Goal: Task Accomplishment & Management: Manage account settings

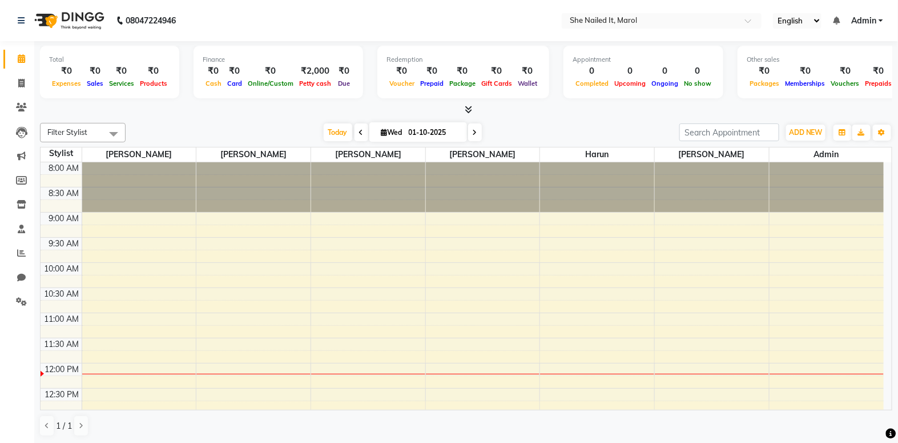
click at [469, 109] on icon at bounding box center [468, 109] width 7 height 9
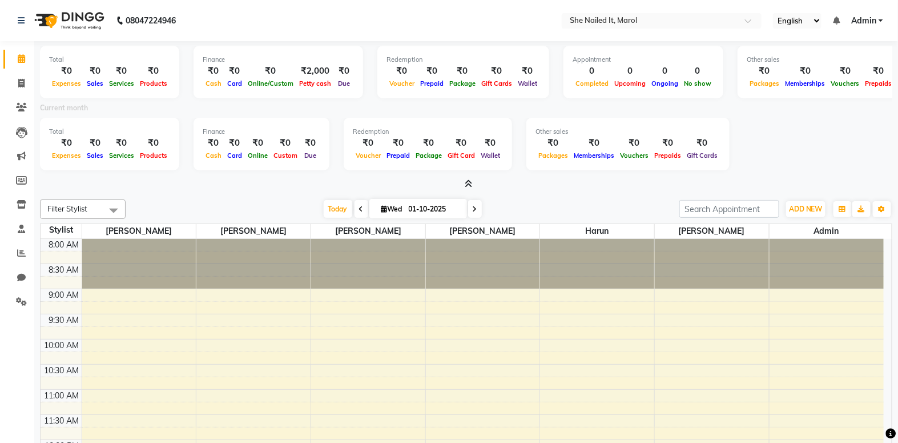
click at [467, 182] on icon at bounding box center [468, 183] width 7 height 9
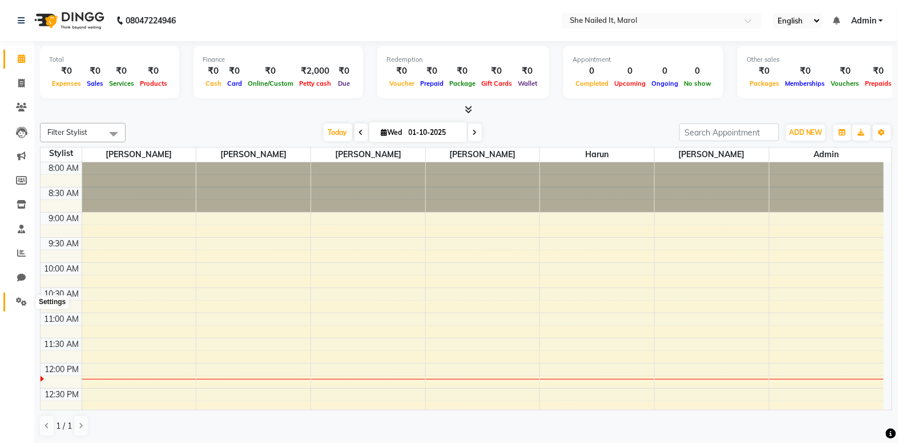
click at [23, 297] on icon at bounding box center [21, 301] width 11 height 9
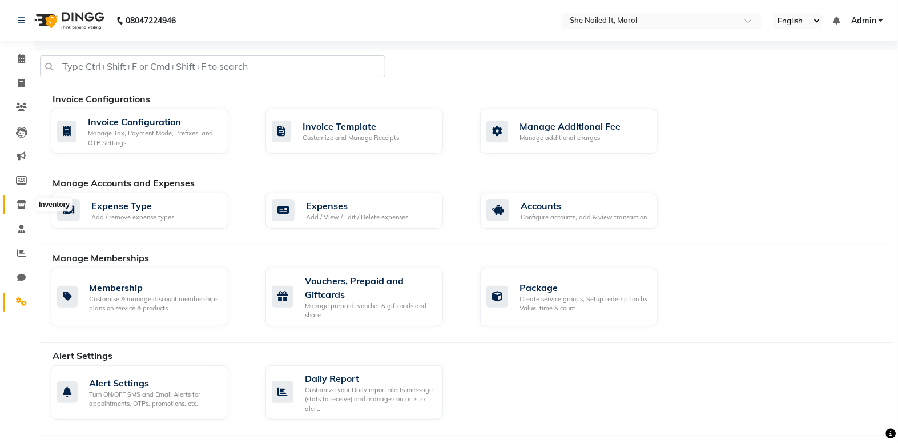
click at [21, 211] on span at bounding box center [21, 204] width 20 height 13
select select
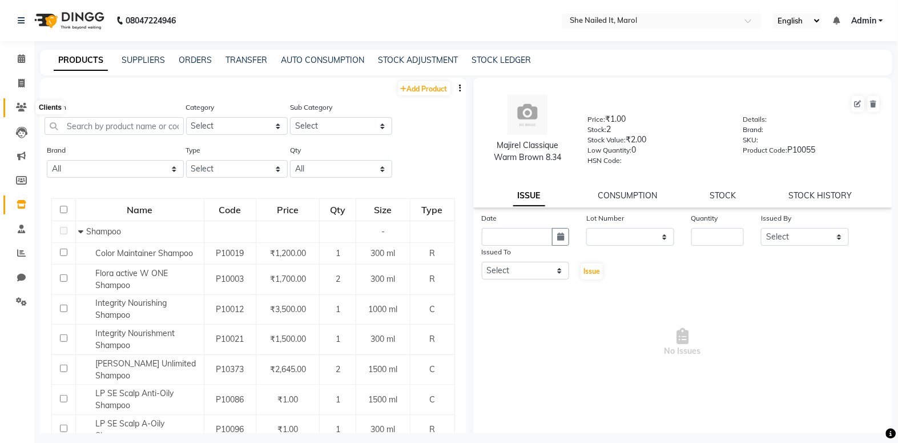
click at [19, 110] on icon at bounding box center [21, 107] width 11 height 9
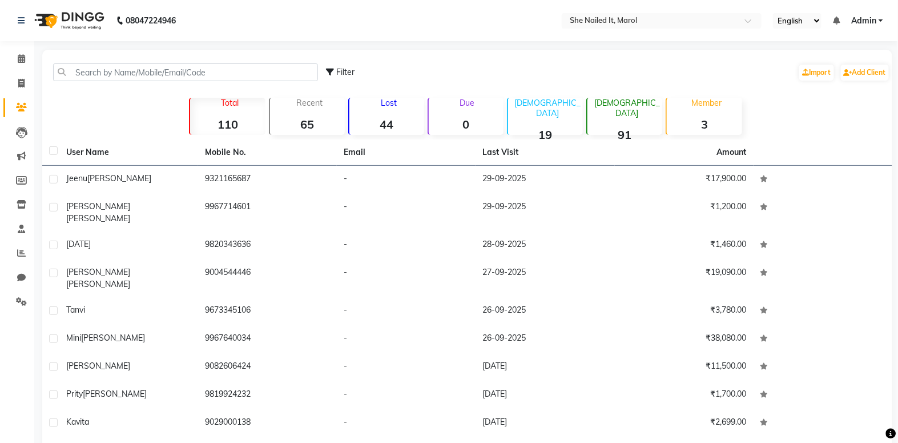
click at [391, 126] on strong "44" at bounding box center [387, 124] width 75 height 14
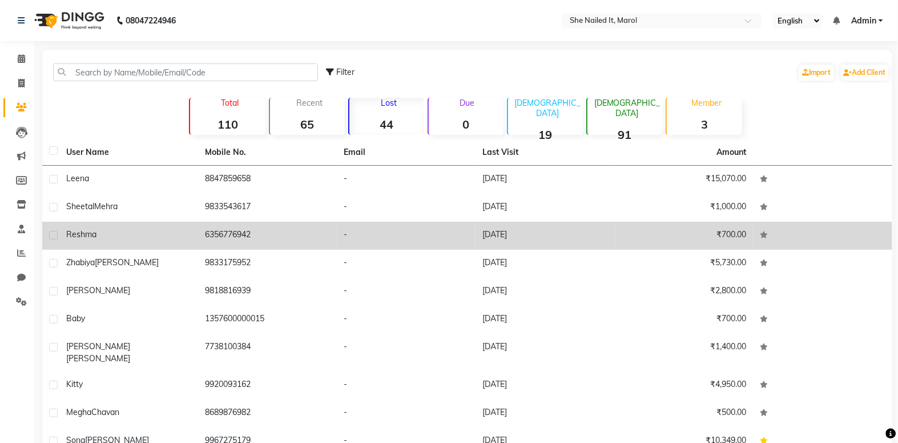
scroll to position [51, 0]
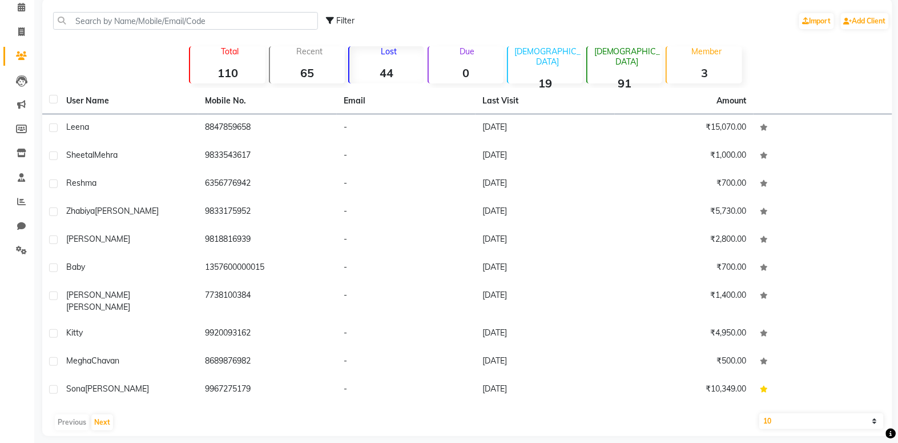
click at [404, 13] on div "Filter Import Add Client" at bounding box center [609, 21] width 564 height 36
click at [410, 74] on strong "44" at bounding box center [387, 73] width 75 height 14
drag, startPoint x: 24, startPoint y: 37, endPoint x: 41, endPoint y: 39, distance: 17.3
click at [24, 37] on span at bounding box center [21, 32] width 20 height 13
select select "8078"
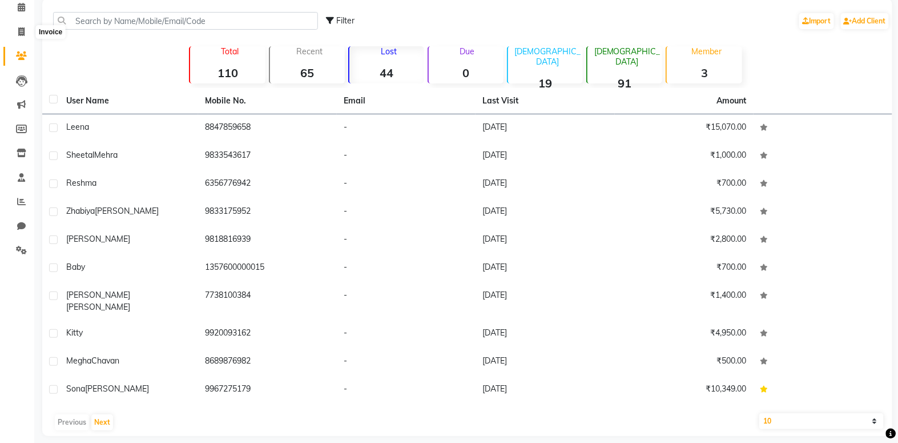
select select "service"
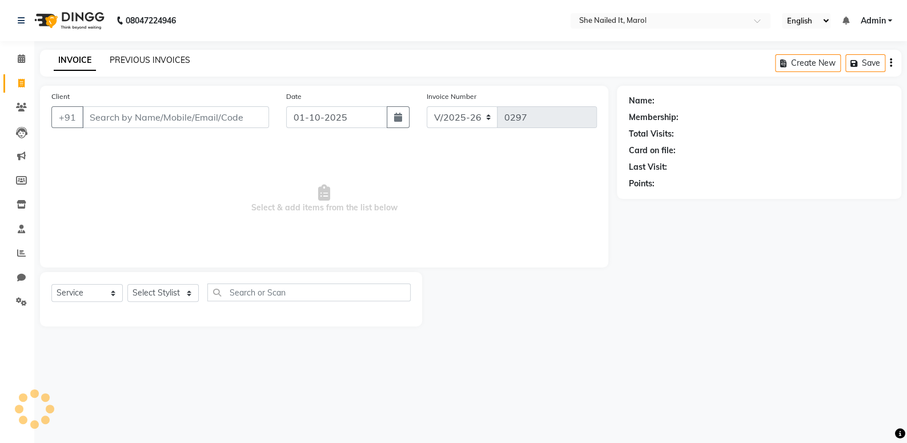
click at [182, 60] on link "PREVIOUS INVOICES" at bounding box center [150, 60] width 81 height 10
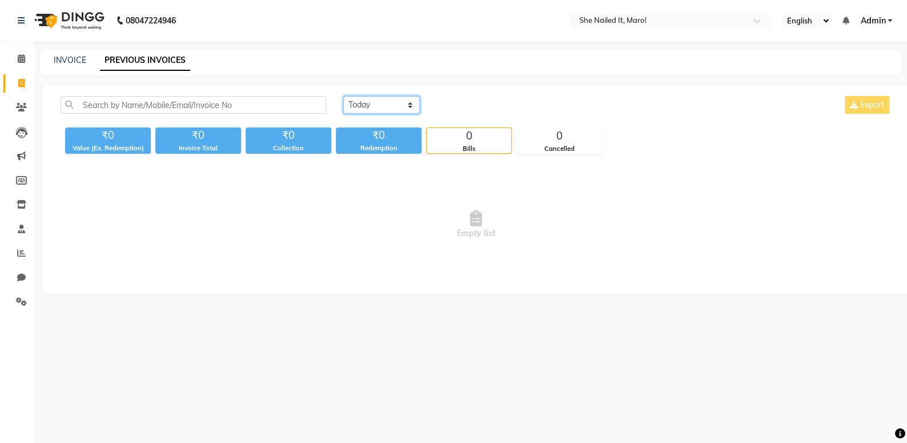
click at [402, 112] on select "[DATE] [DATE] Custom Range" at bounding box center [381, 105] width 77 height 18
select select "range"
click at [343, 96] on select "[DATE] [DATE] Custom Range" at bounding box center [381, 105] width 77 height 18
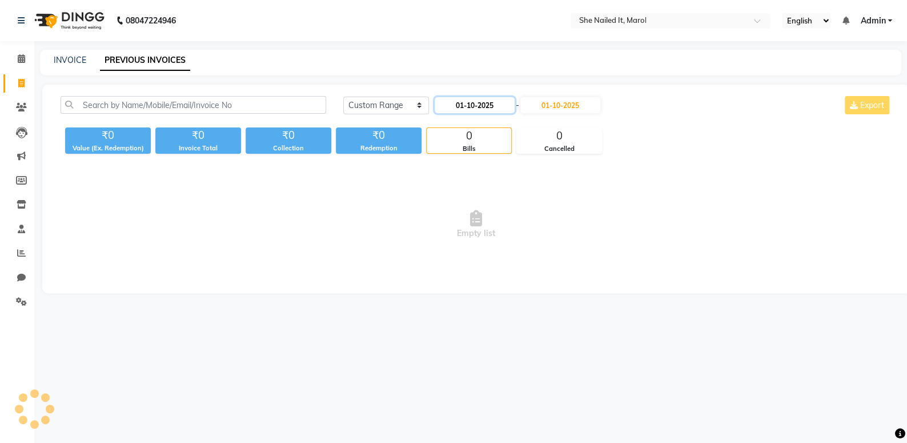
click at [461, 109] on input "01-10-2025" at bounding box center [475, 105] width 80 height 16
select select "10"
select select "2025"
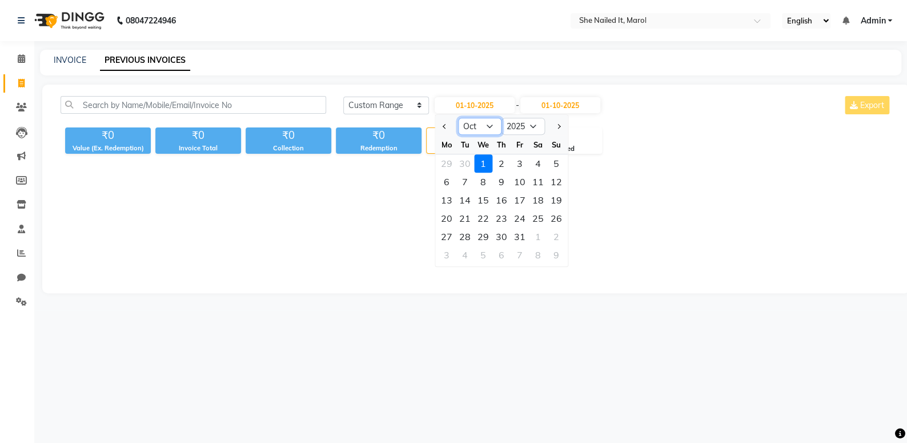
drag, startPoint x: 473, startPoint y: 126, endPoint x: 475, endPoint y: 133, distance: 7.2
click at [473, 130] on select "Jan Feb Mar Apr May Jun [DATE] Aug Sep Oct Nov Dec" at bounding box center [479, 126] width 43 height 17
select select "9"
click at [458, 118] on select "Jan Feb Mar Apr May Jun [DATE] Aug Sep Oct Nov Dec" at bounding box center [479, 126] width 43 height 17
click at [557, 216] on div "28" at bounding box center [556, 218] width 18 height 18
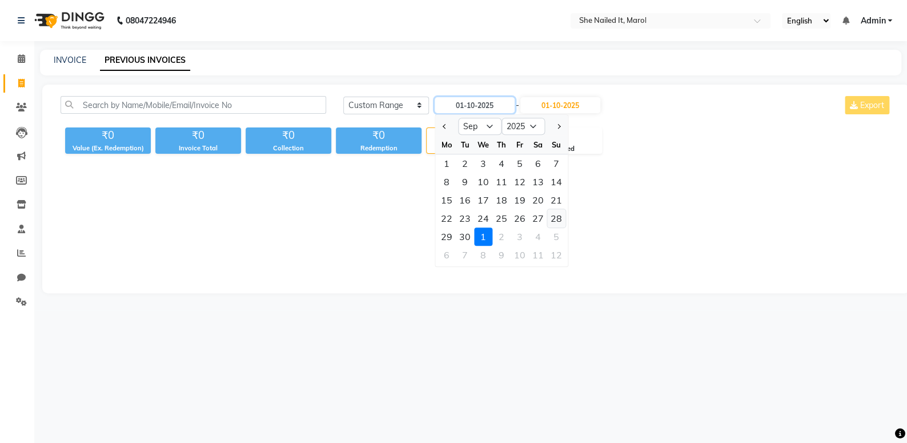
type input "28-09-2025"
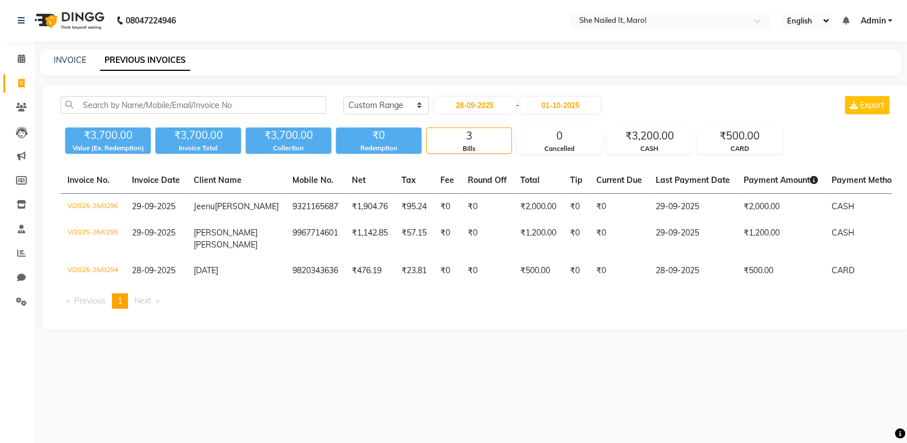
click at [548, 114] on div "[DATE] [DATE] Custom Range [DATE] - [DATE] Export" at bounding box center [617, 109] width 565 height 27
click at [551, 106] on input "01-10-2025" at bounding box center [560, 105] width 80 height 16
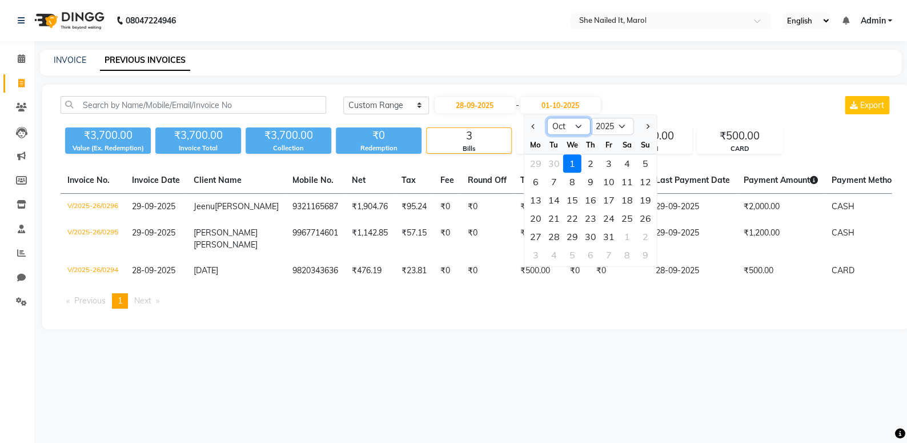
click at [559, 125] on select "Sep Oct Nov Dec" at bounding box center [568, 126] width 43 height 17
select select "9"
click at [547, 118] on select "Sep Oct Nov Dec" at bounding box center [568, 126] width 43 height 17
click at [648, 219] on div "28" at bounding box center [645, 218] width 18 height 18
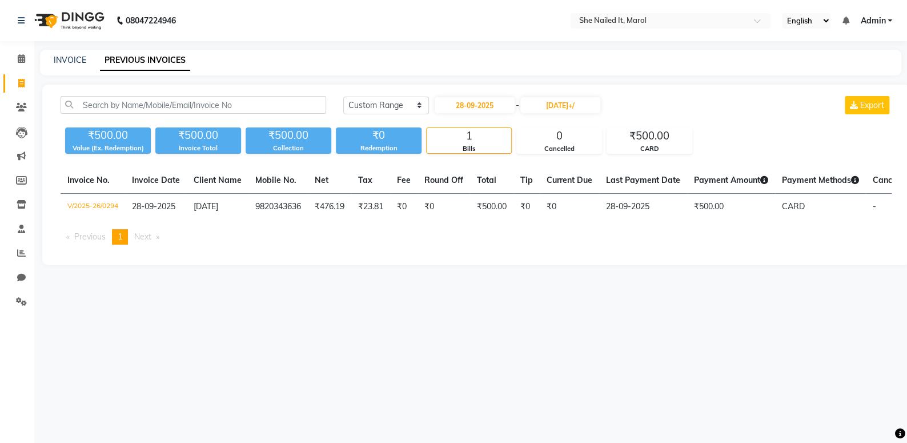
type input "28-09-2025"
click at [495, 111] on input "28-09-2025" at bounding box center [475, 105] width 80 height 16
select select "9"
select select "2025"
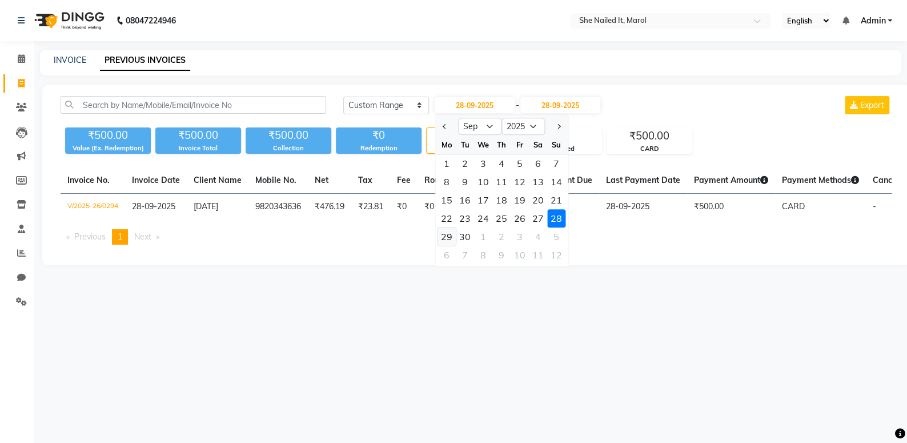
click at [446, 238] on div "29" at bounding box center [446, 236] width 18 height 18
type input "29-09-2025"
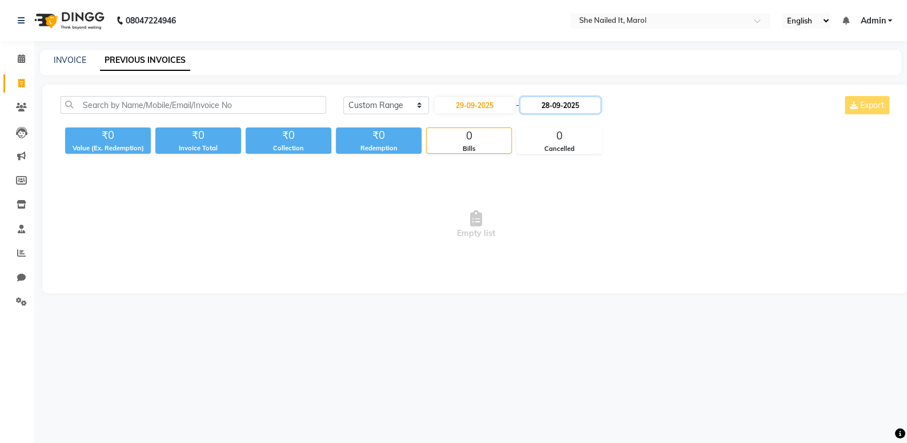
click at [558, 104] on input "28-09-2025" at bounding box center [560, 105] width 80 height 16
click at [533, 234] on div "29" at bounding box center [536, 236] width 18 height 18
type input "29-09-2025"
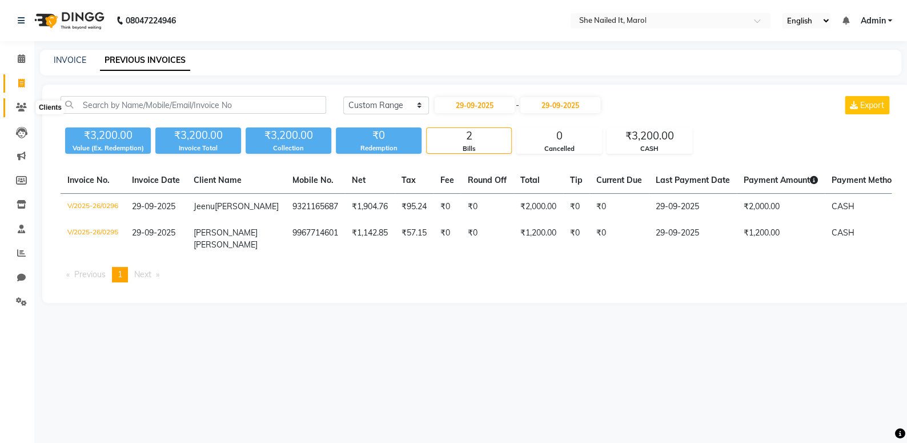
click at [23, 106] on icon at bounding box center [21, 107] width 11 height 9
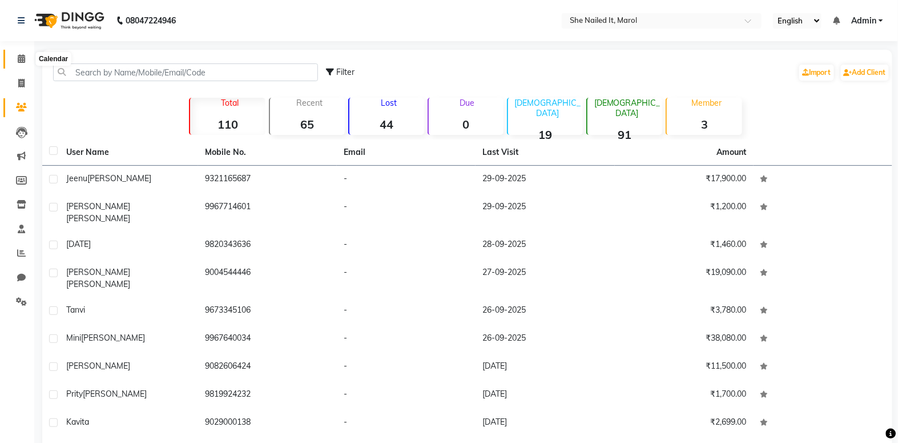
click at [21, 57] on icon at bounding box center [21, 58] width 7 height 9
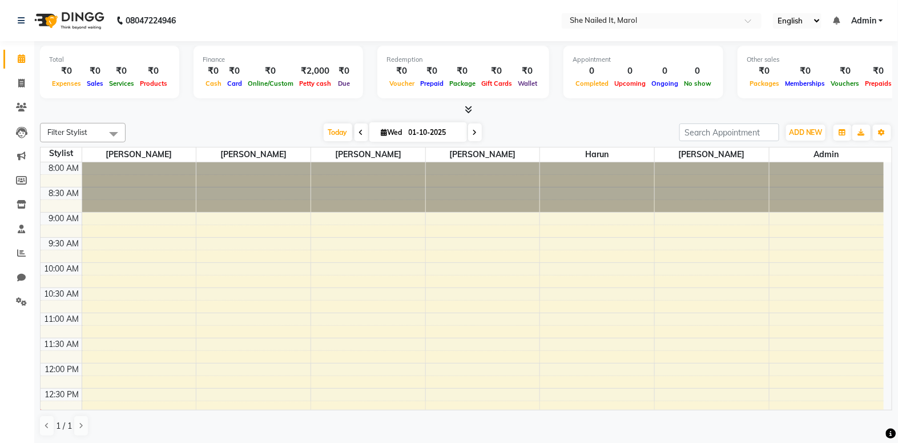
click at [466, 107] on icon at bounding box center [468, 109] width 7 height 9
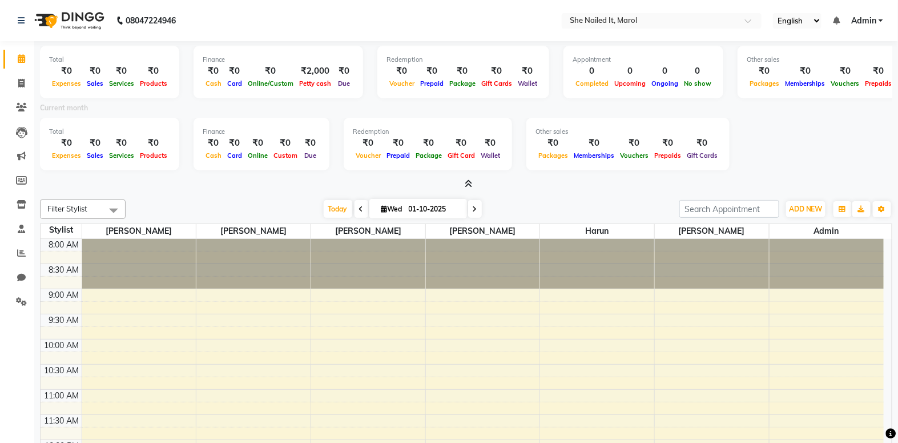
click at [465, 183] on icon at bounding box center [468, 183] width 7 height 9
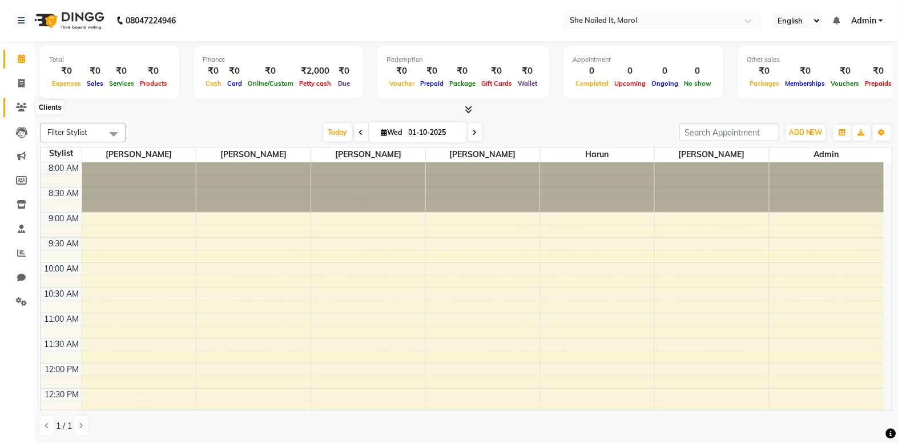
click at [28, 113] on span at bounding box center [21, 107] width 20 height 13
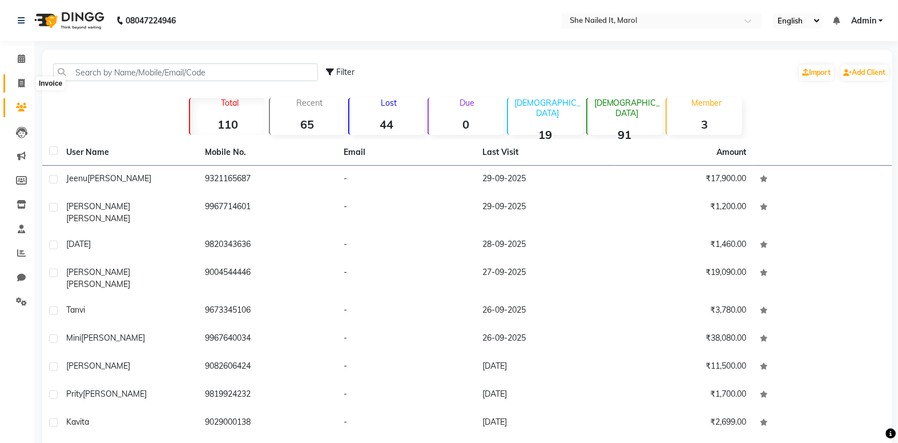
click at [22, 89] on span at bounding box center [21, 83] width 20 height 13
select select "service"
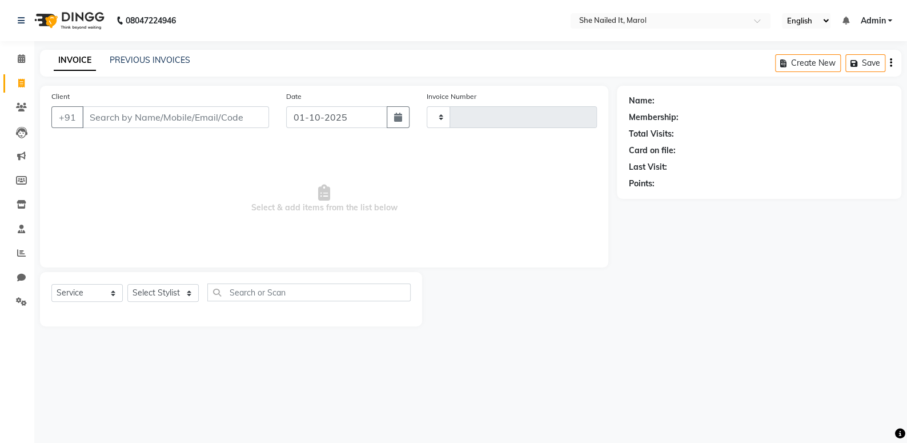
type input "0297"
select select "8078"
click at [23, 69] on li "Calendar" at bounding box center [17, 59] width 34 height 25
click at [23, 57] on icon at bounding box center [21, 58] width 7 height 9
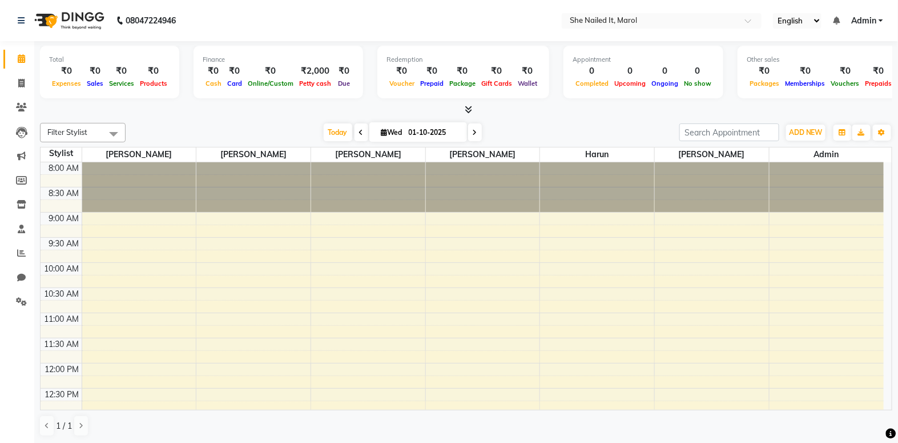
click at [469, 111] on icon at bounding box center [468, 109] width 7 height 9
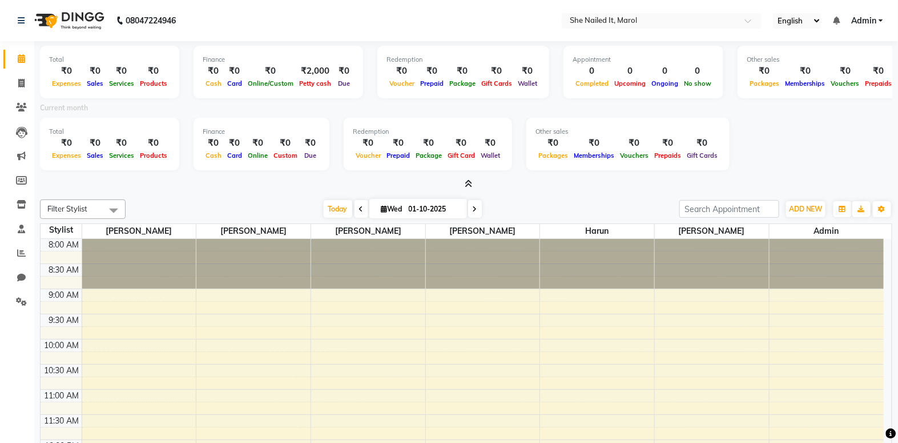
click at [466, 180] on icon at bounding box center [468, 183] width 7 height 9
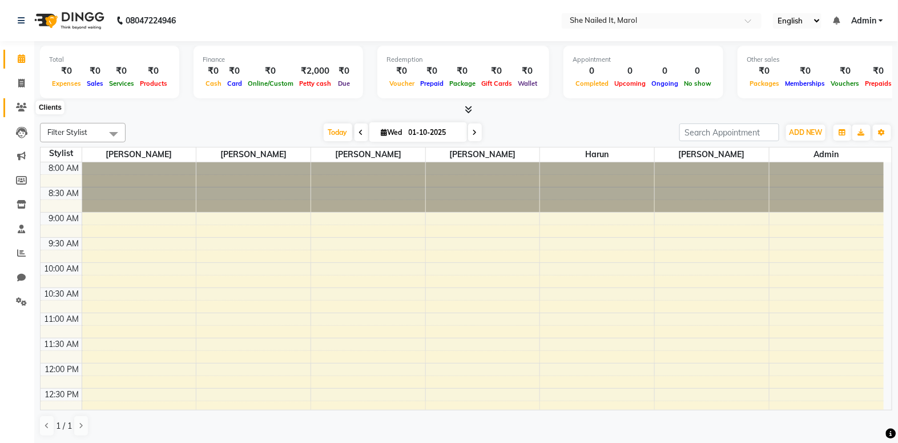
click at [26, 107] on icon at bounding box center [21, 107] width 11 height 9
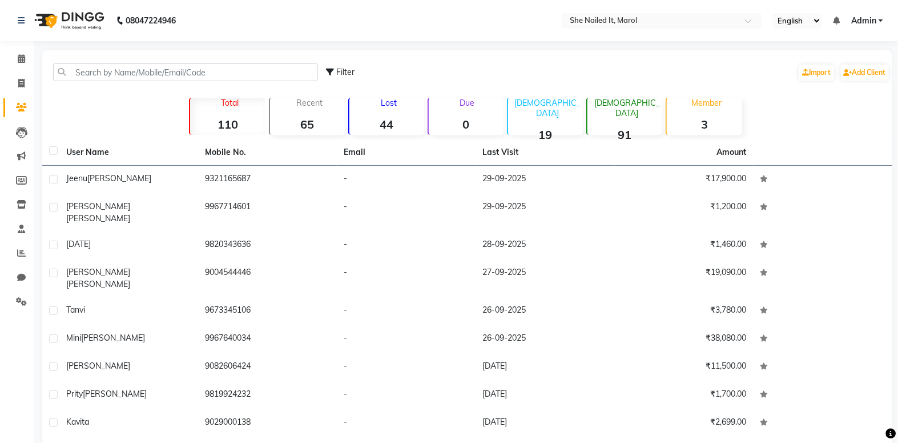
click at [397, 112] on div "Lost 44" at bounding box center [386, 116] width 76 height 37
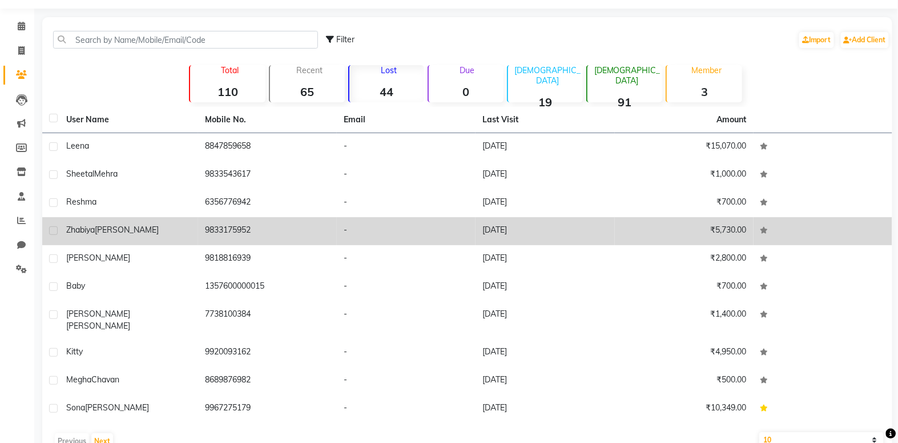
scroll to position [51, 0]
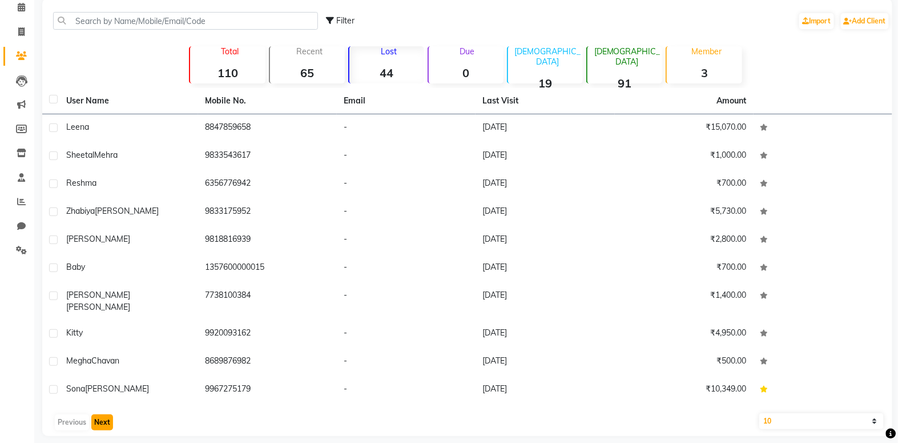
click at [107, 414] on button "Next" at bounding box center [102, 422] width 22 height 16
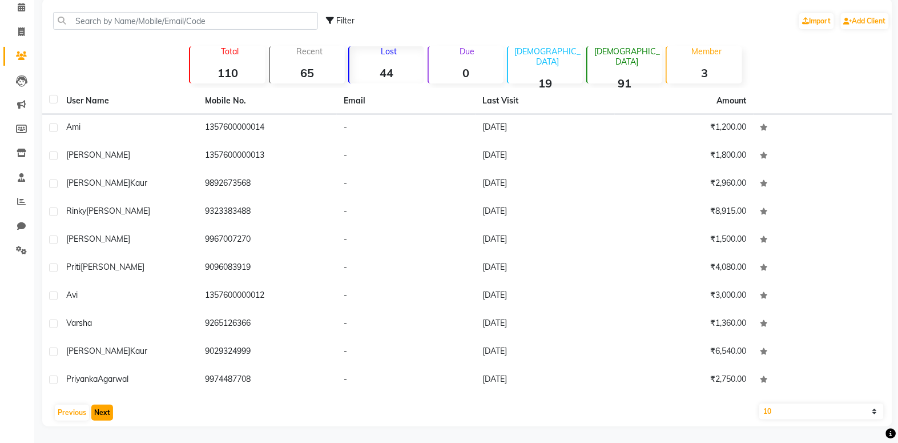
click at [108, 405] on button "Next" at bounding box center [102, 412] width 22 height 16
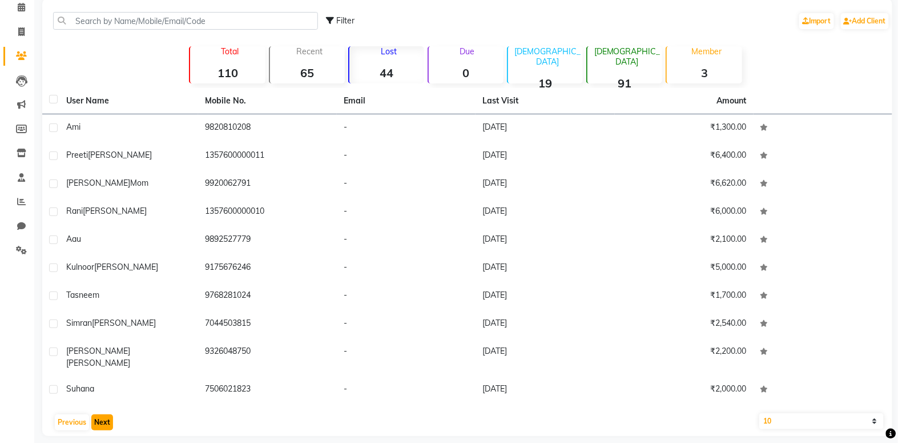
click at [102, 417] on button "Next" at bounding box center [102, 422] width 22 height 16
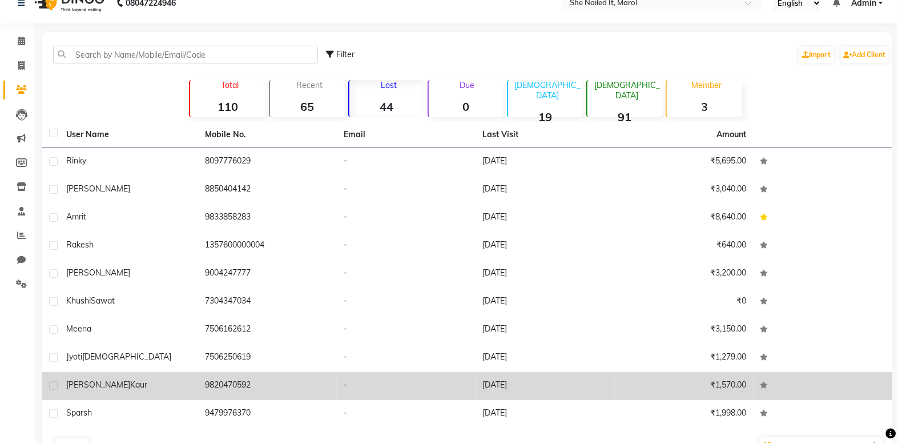
scroll to position [0, 0]
